Goal: Navigation & Orientation: Find specific page/section

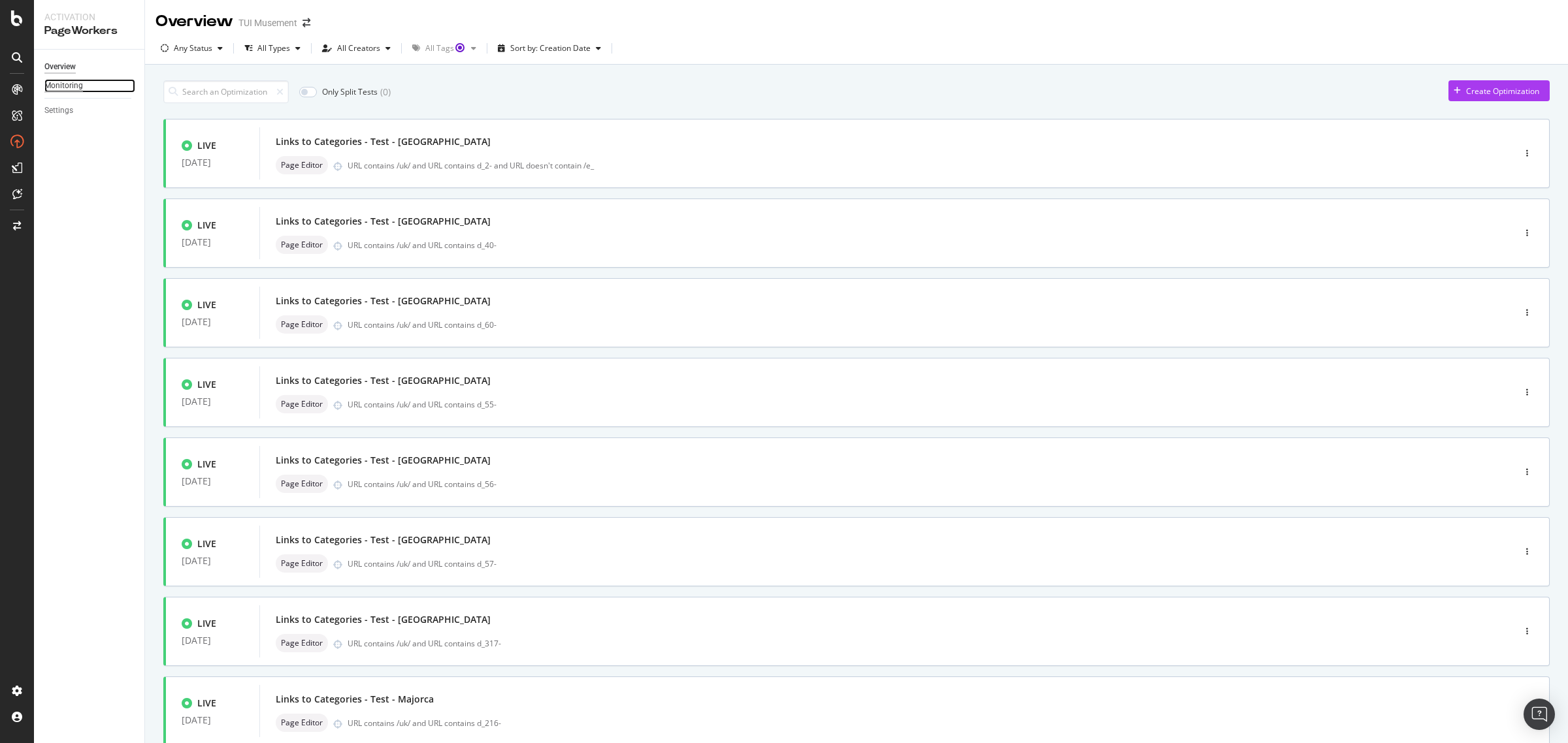
click at [66, 86] on div "Monitoring" at bounding box center [63, 86] width 38 height 13
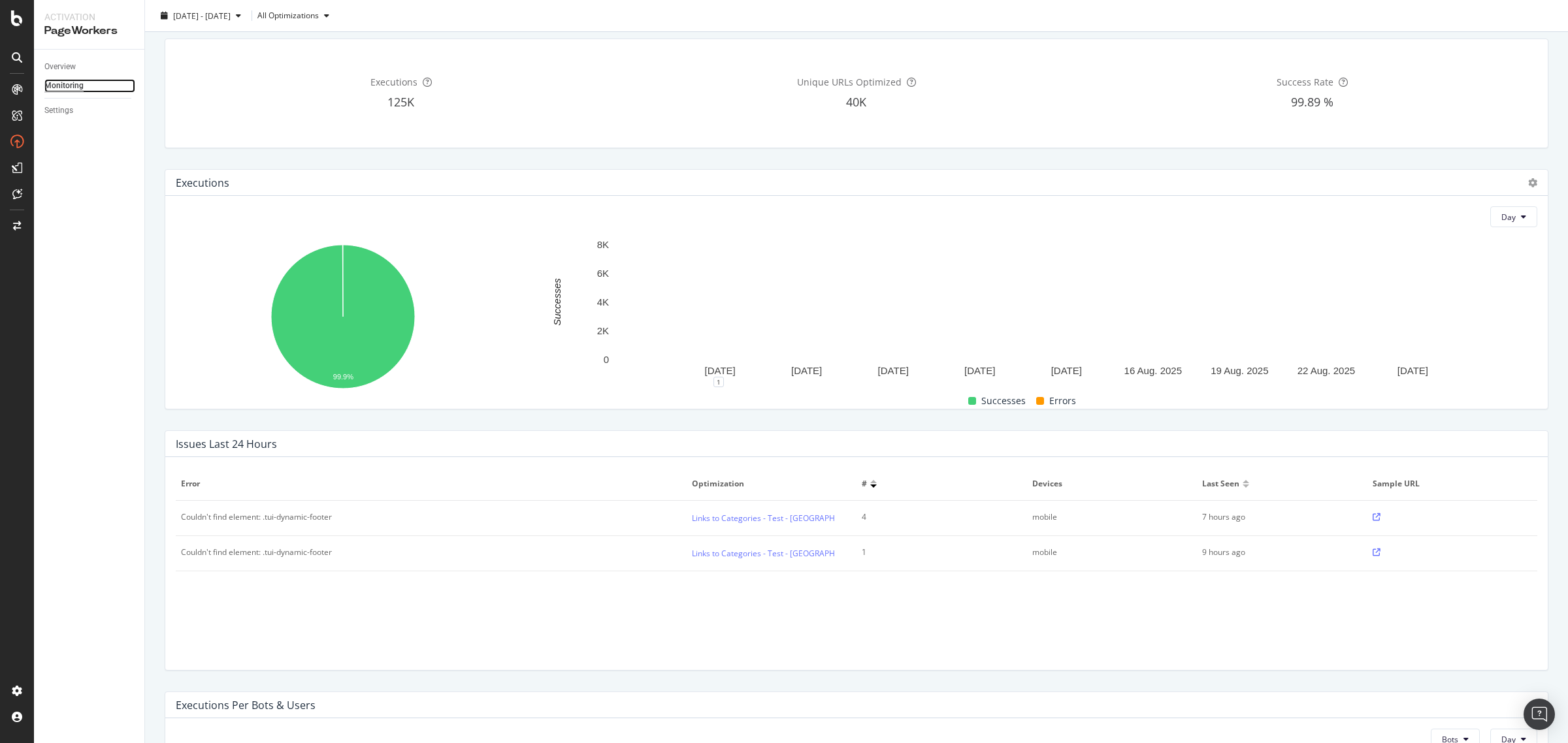
scroll to position [290, 0]
